Goal: Transaction & Acquisition: Purchase product/service

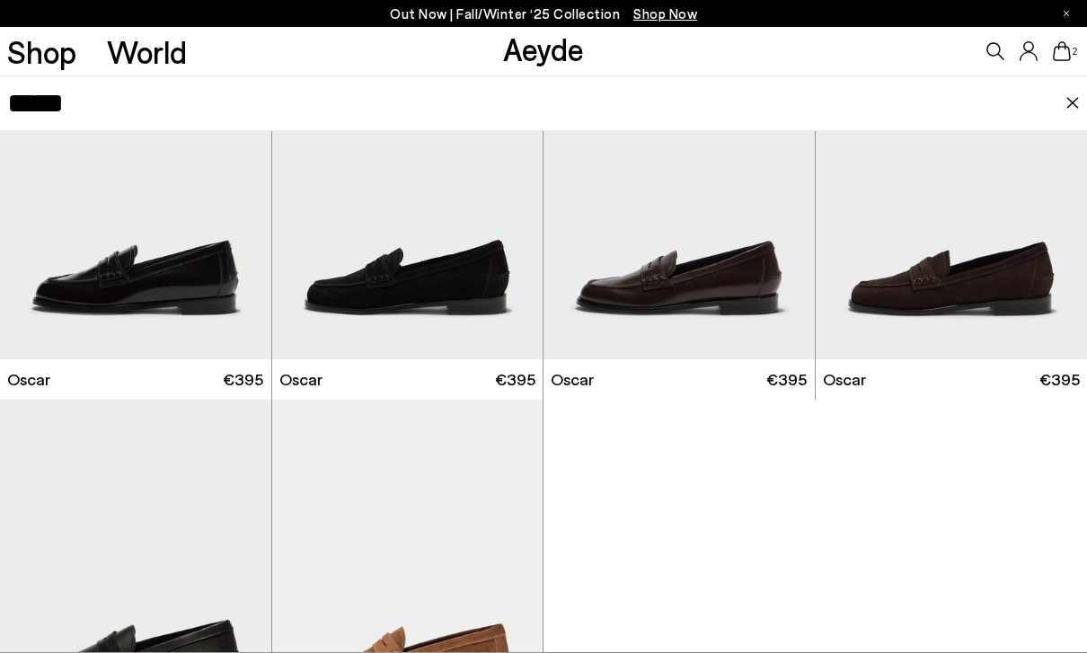
scroll to position [130, 0]
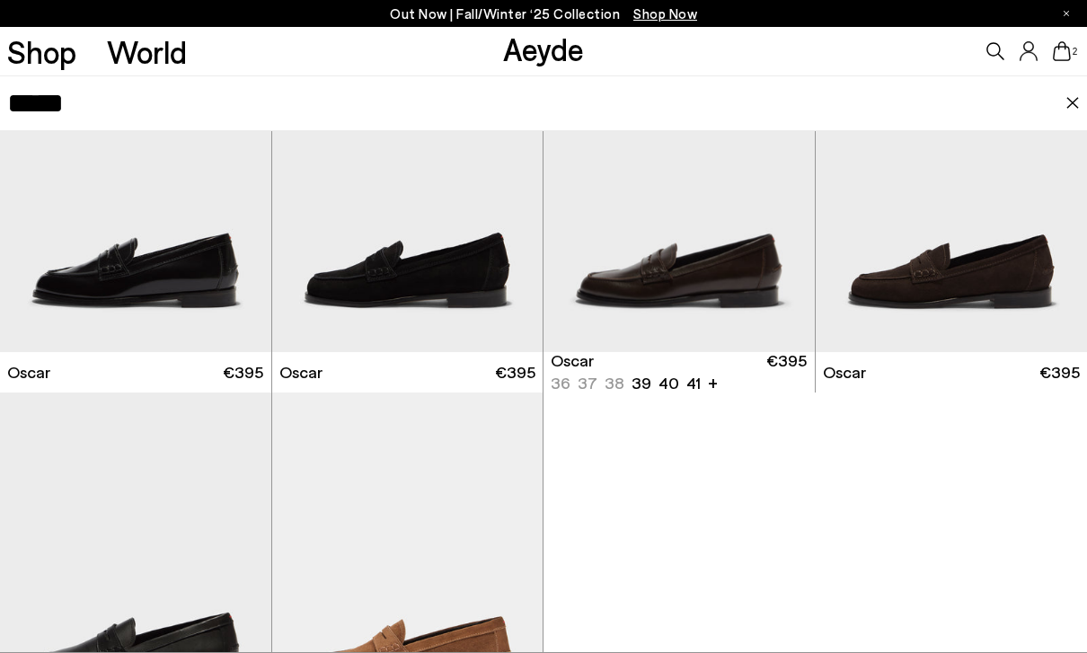
type input "*****"
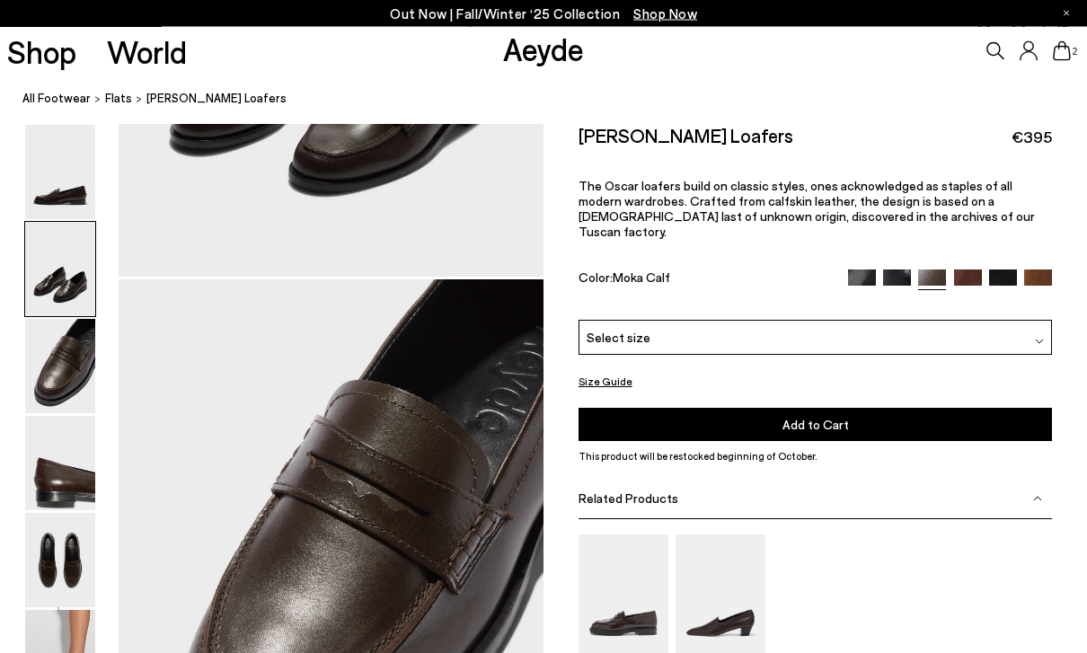
scroll to position [1139, 0]
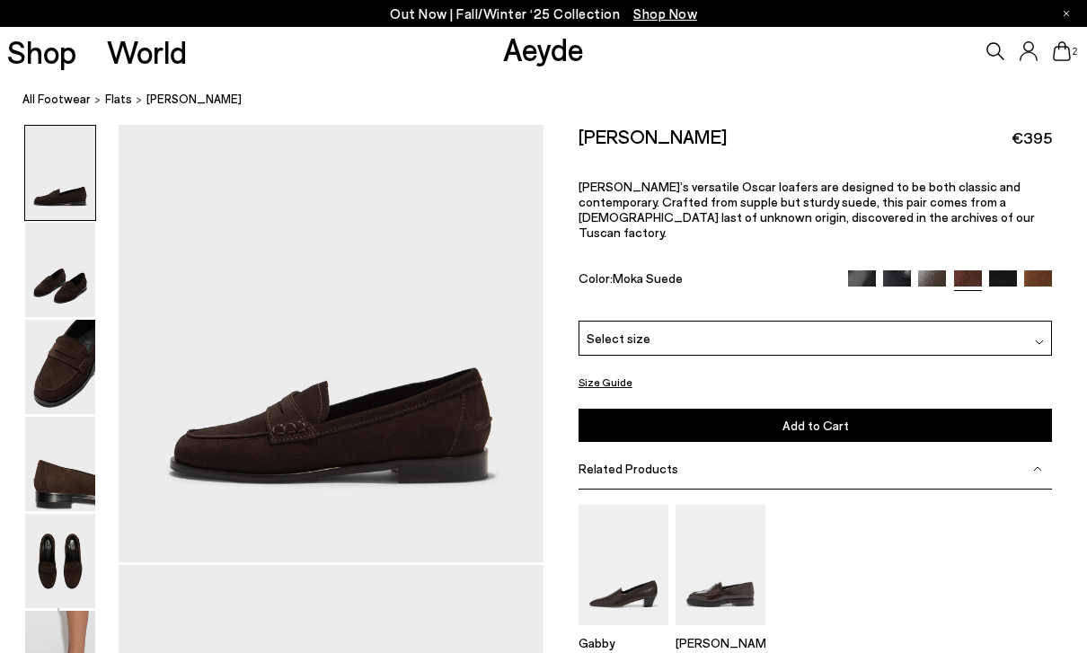
scroll to position [148, 0]
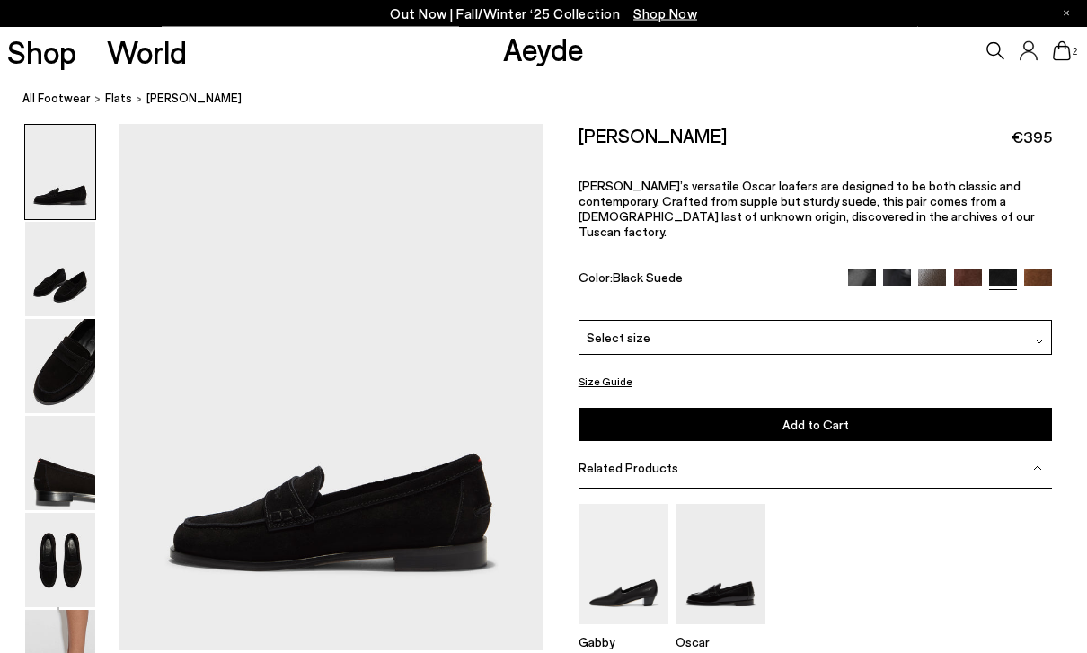
scroll to position [3, 0]
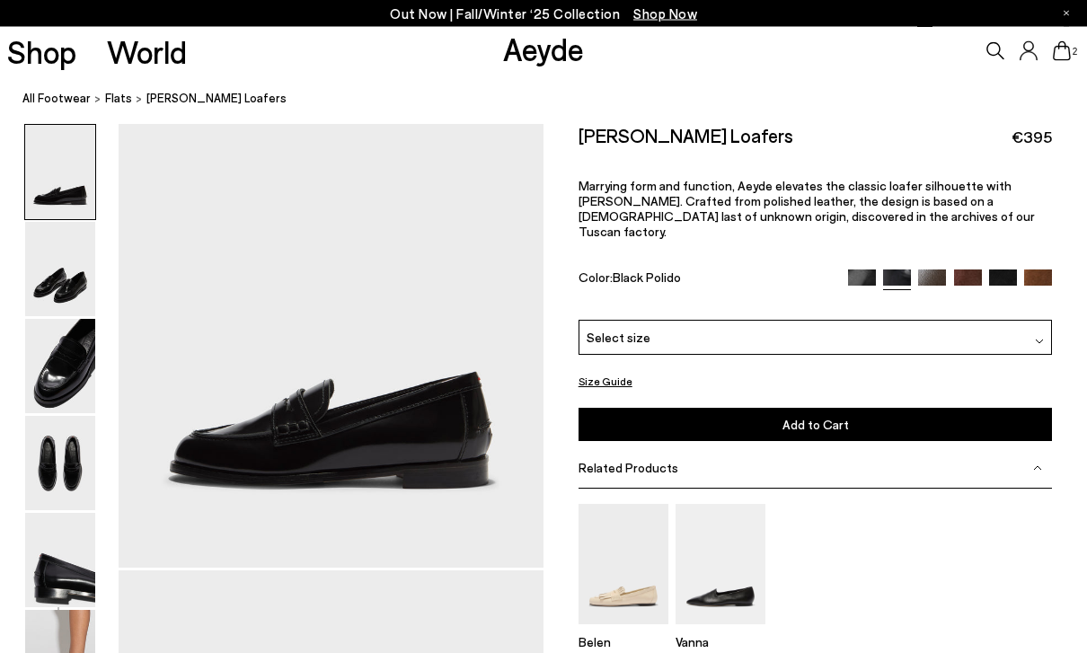
scroll to position [94, 0]
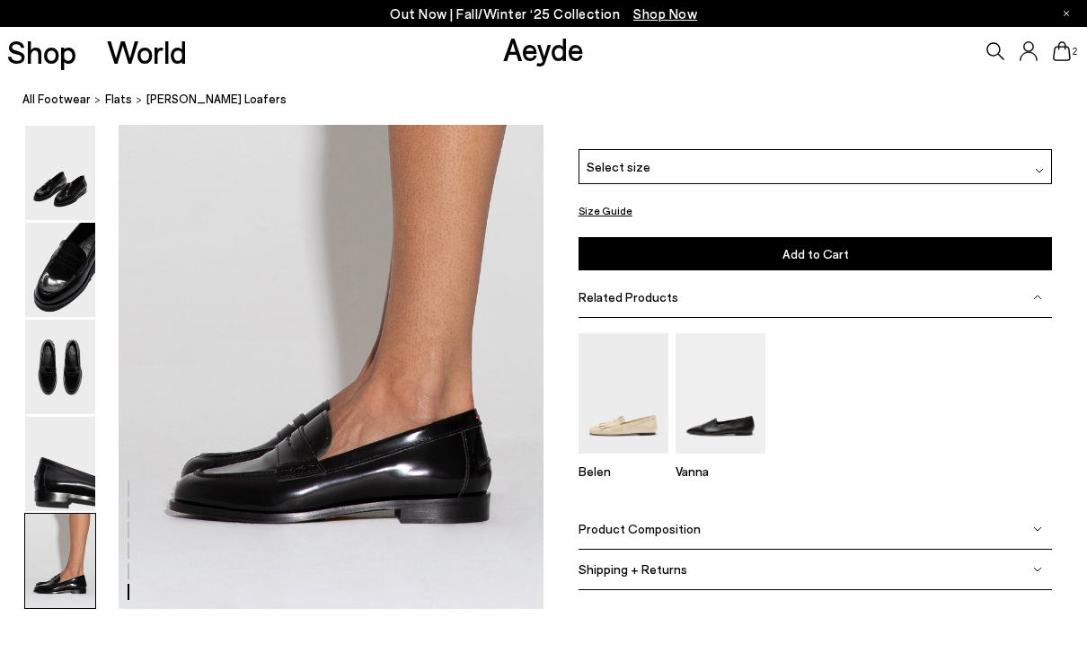
scroll to position [2903, 0]
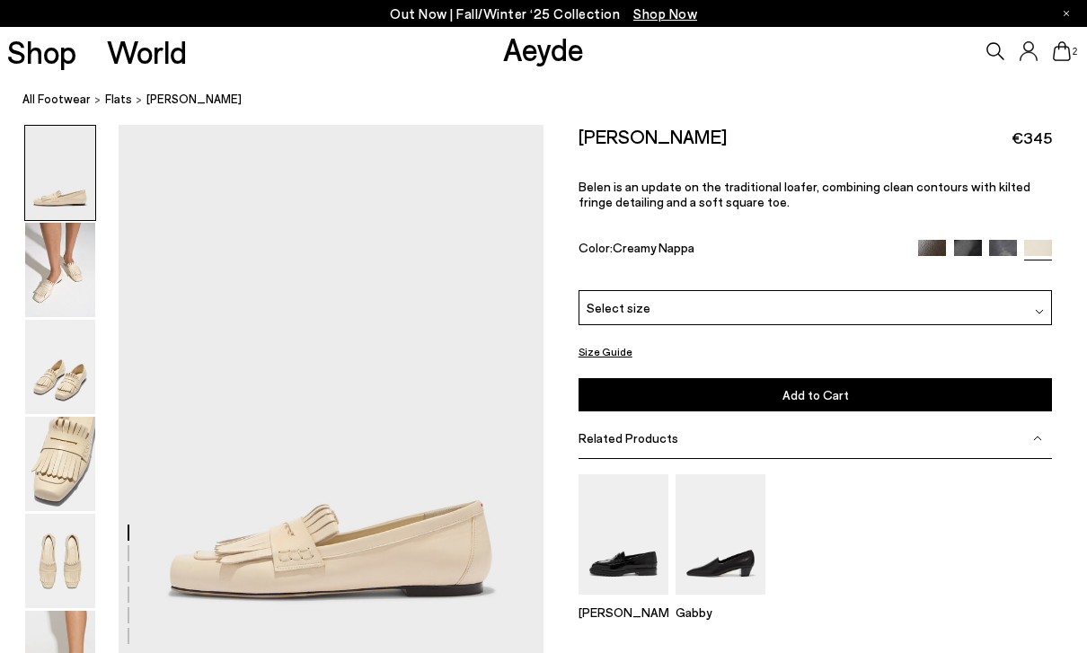
scroll to position [8, 0]
